Goal: Navigation & Orientation: Find specific page/section

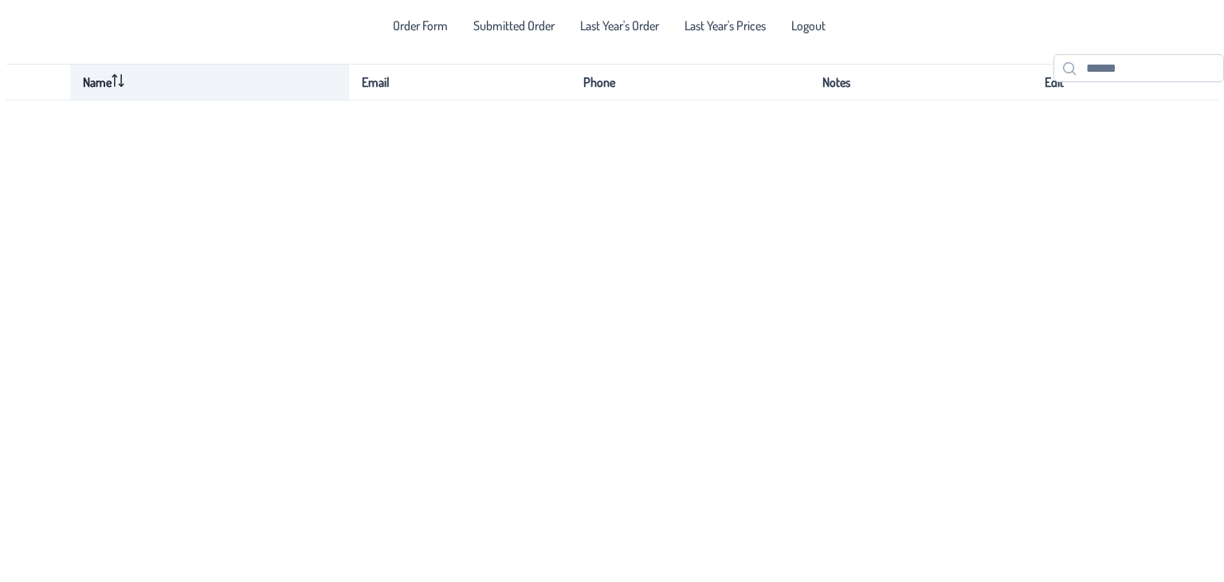
click at [398, 26] on span "Order Form" at bounding box center [420, 25] width 55 height 13
click at [493, 25] on span "Submitted Order" at bounding box center [513, 25] width 81 height 13
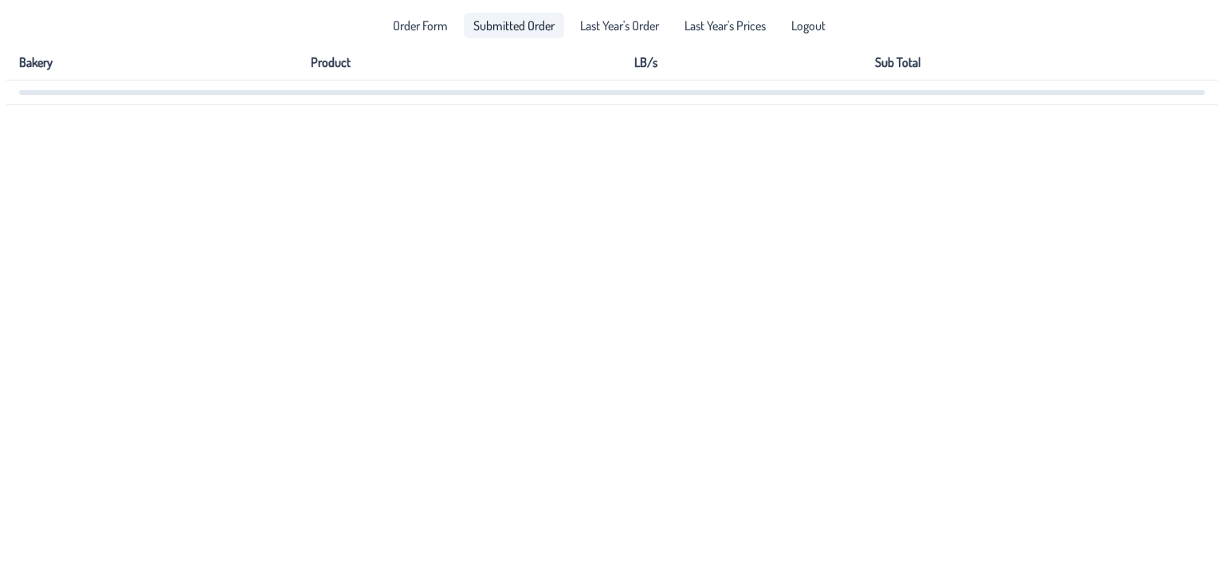
click at [91, 80] on th "Bakery" at bounding box center [152, 63] width 292 height 36
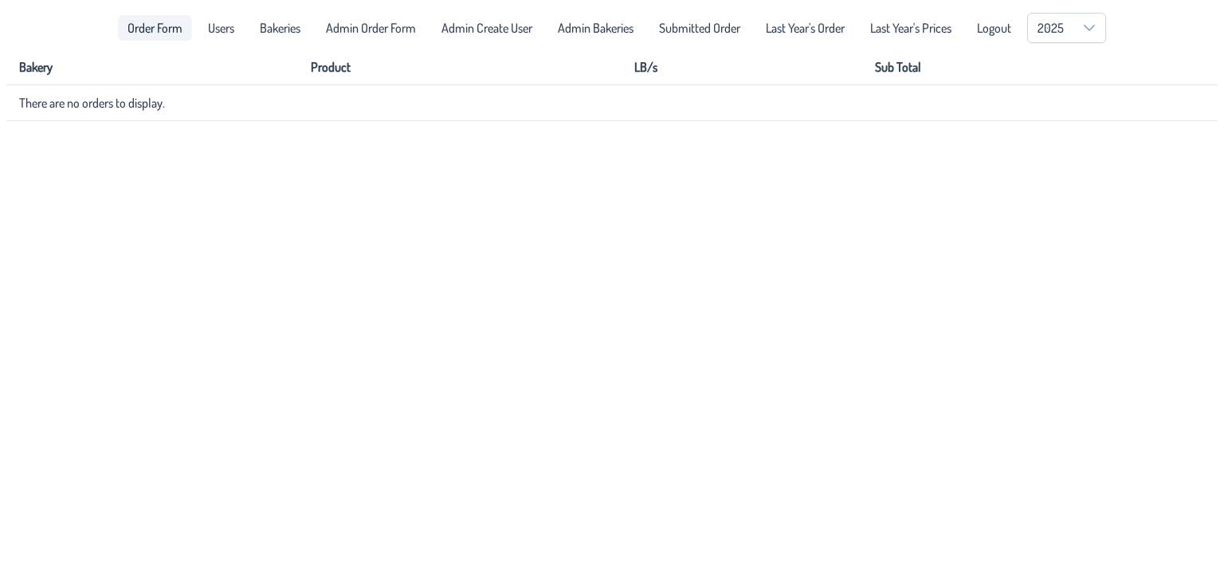
click at [143, 26] on span "Order Form" at bounding box center [155, 28] width 55 height 13
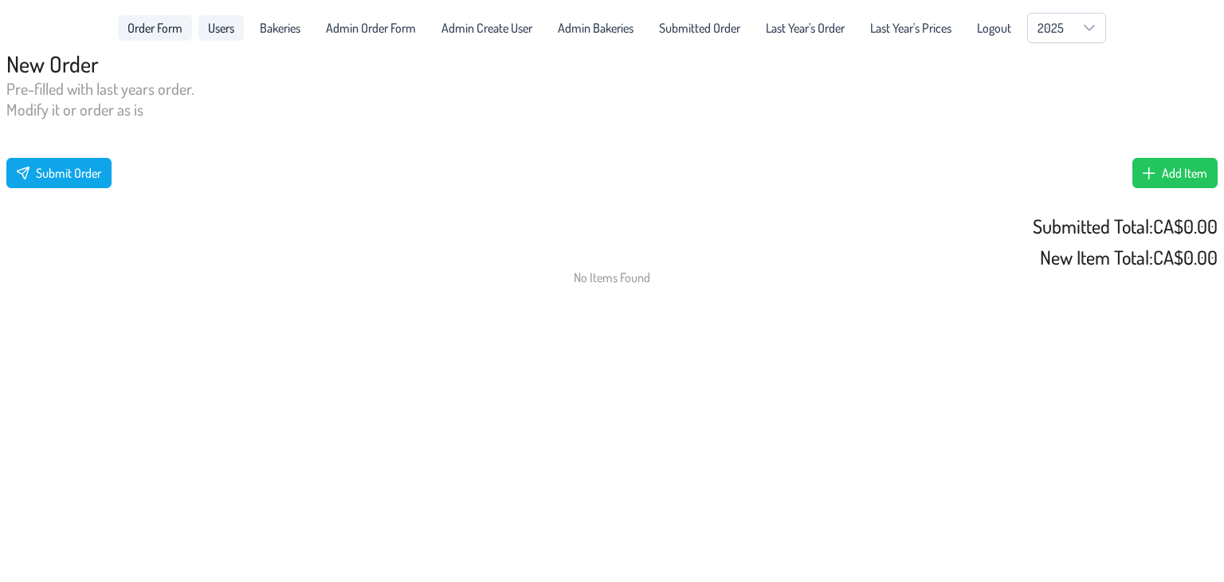
click at [214, 26] on span "Users" at bounding box center [221, 28] width 26 height 13
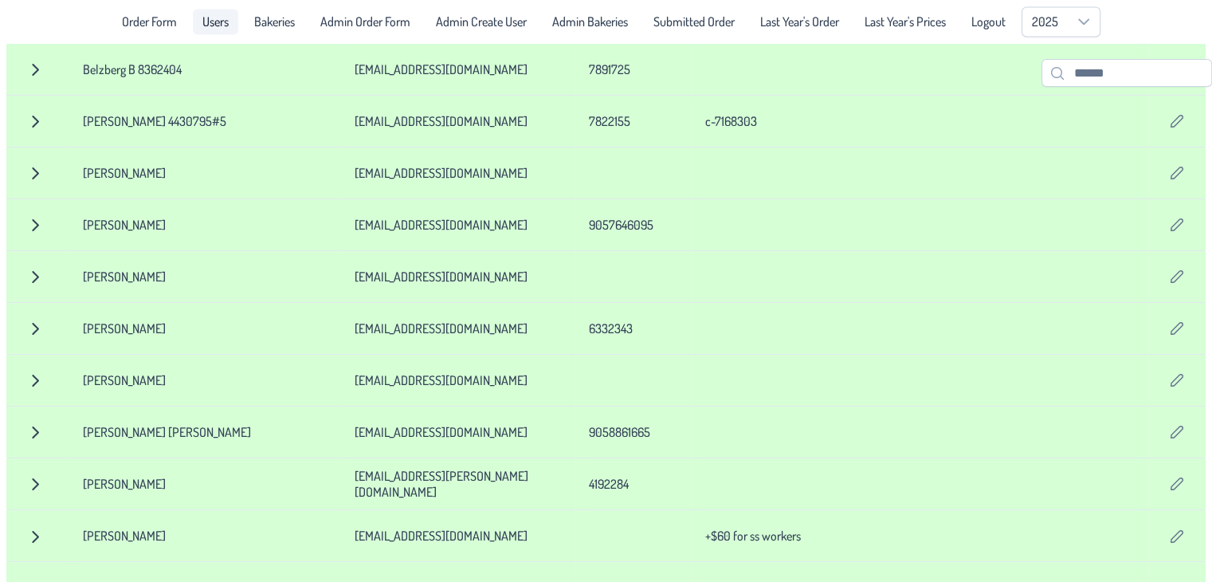
scroll to position [2519, 0]
